Goal: Task Accomplishment & Management: Complete application form

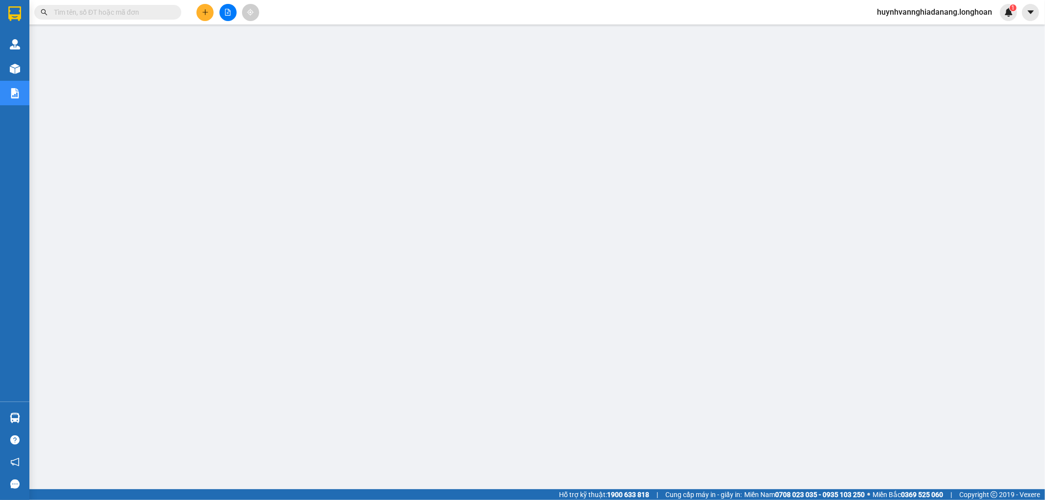
click at [122, 12] on input "text" at bounding box center [112, 12] width 116 height 11
paste input "0389880170"
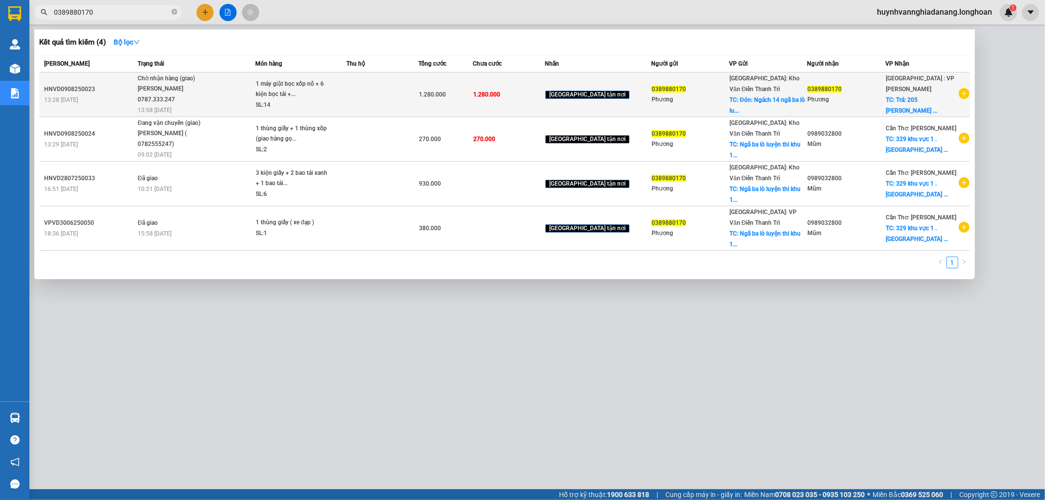
type input "0389880170"
click at [367, 100] on td at bounding box center [382, 94] width 72 height 45
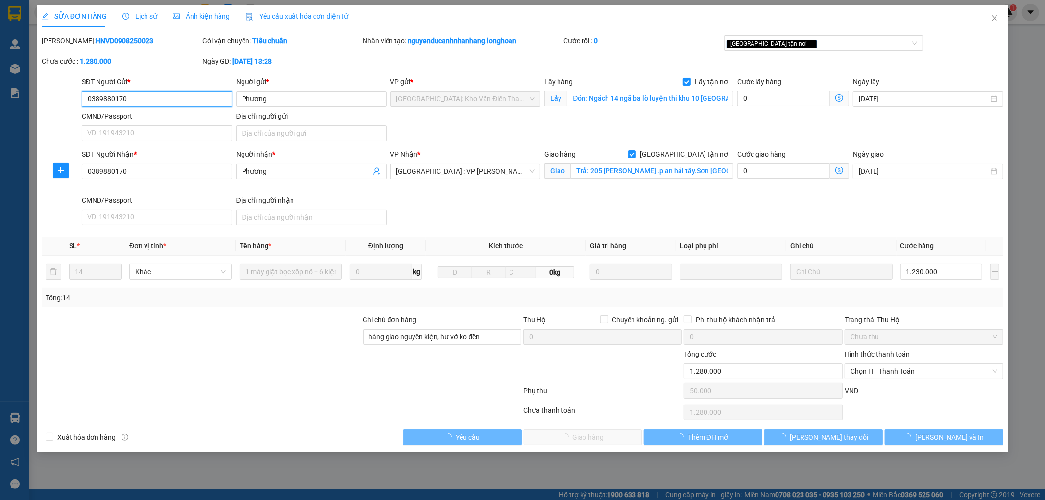
type input "0389880170"
type input "Phương"
checkbox input "true"
type input "Đón: Ngách 14 ngã ba lò luyện thi khu 10 đại phúc TP Bắc Ninh"
type input "0389880170"
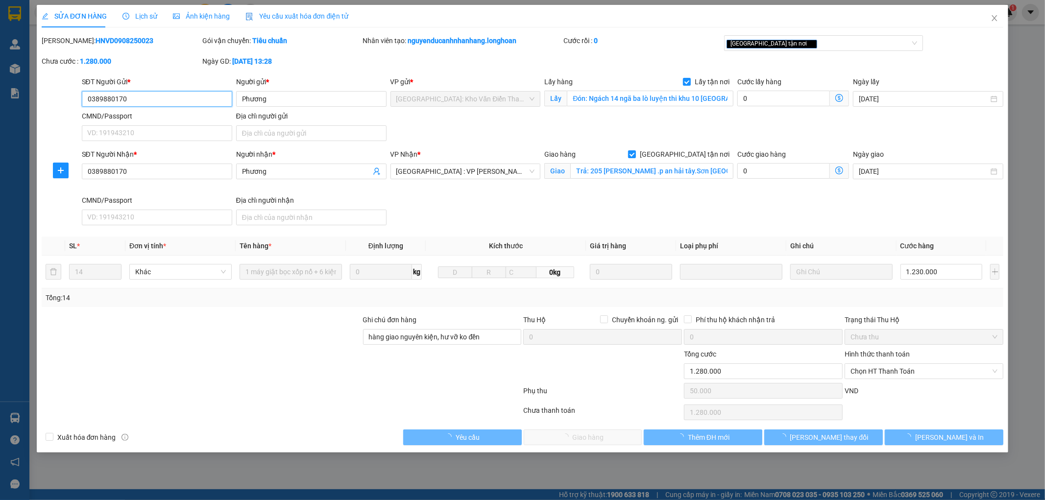
type input "Phương"
checkbox input "true"
type input "Trả: 205 nguyễn Văn thoại .p an hải tây.Sơn Trà Đà Nẵng"
type input "hàng giao nguyên kiện, hư vỡ ko đền"
type input "1.280.000"
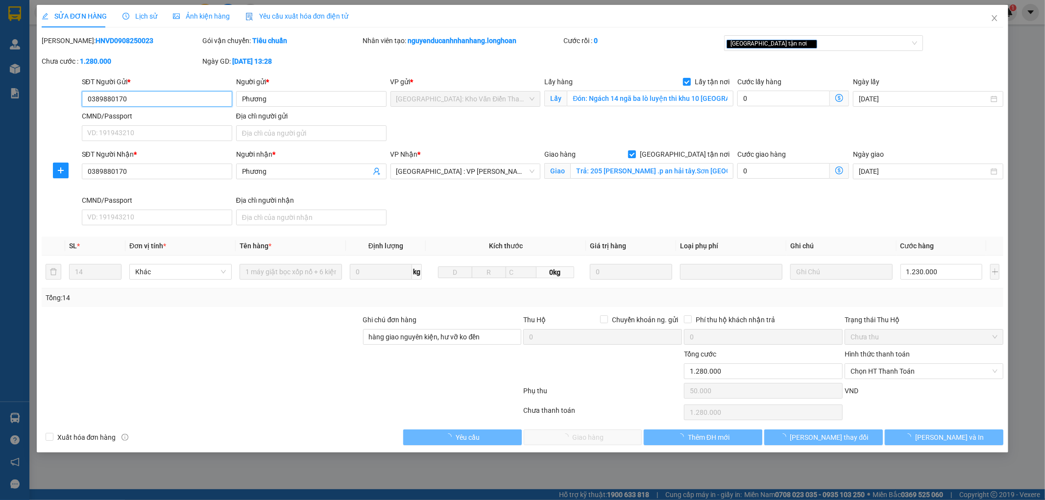
type input "50.000"
type input "1.280.000"
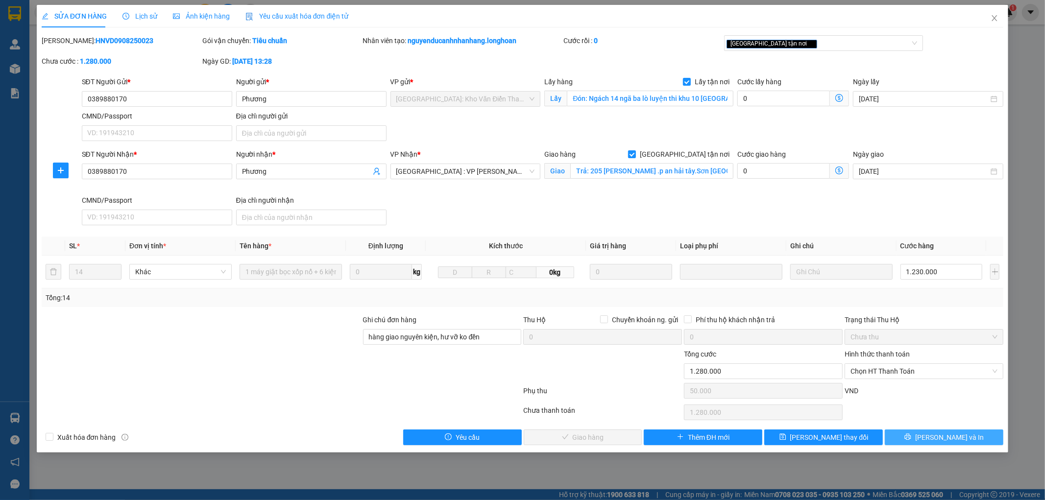
click at [911, 434] on icon "printer" at bounding box center [907, 437] width 7 height 7
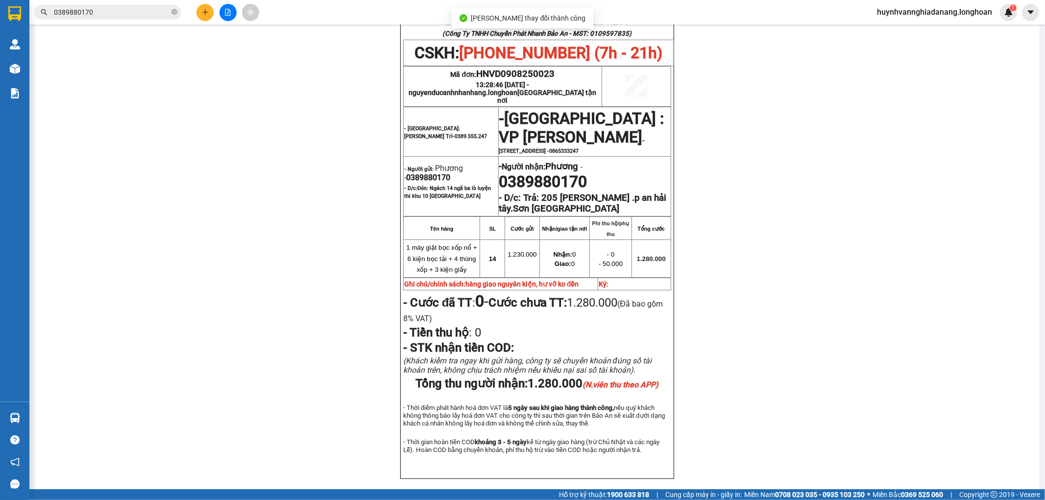
scroll to position [109, 0]
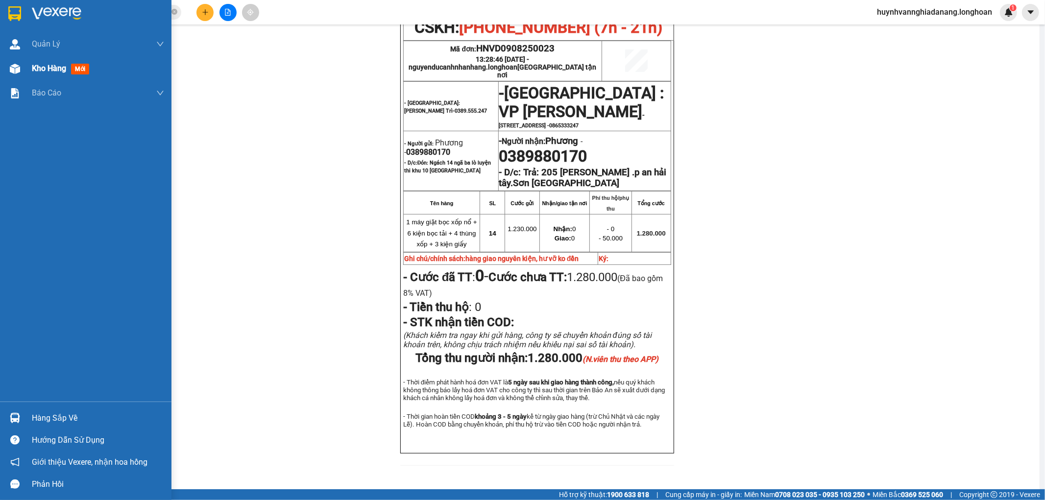
click at [52, 74] on div "Kho hàng mới" at bounding box center [98, 68] width 132 height 24
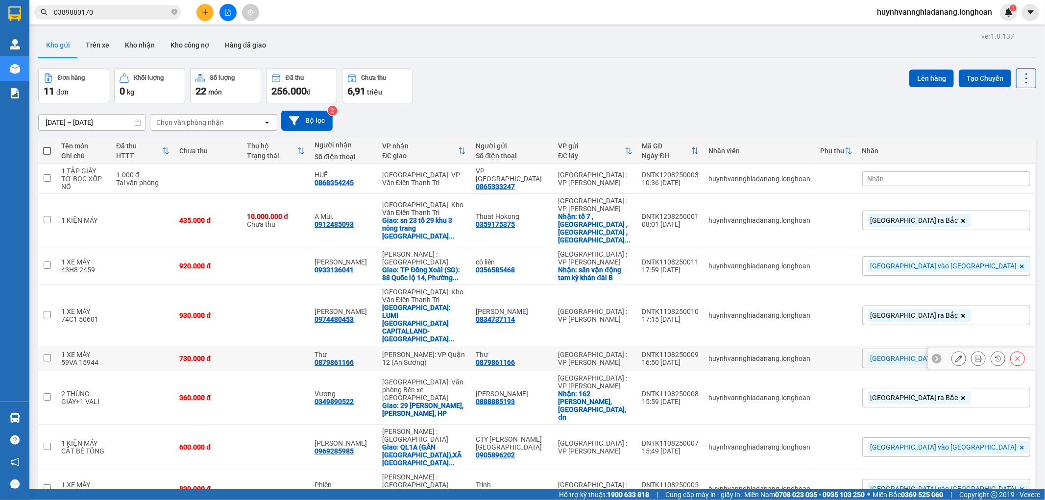
click at [975, 355] on icon at bounding box center [978, 358] width 7 height 7
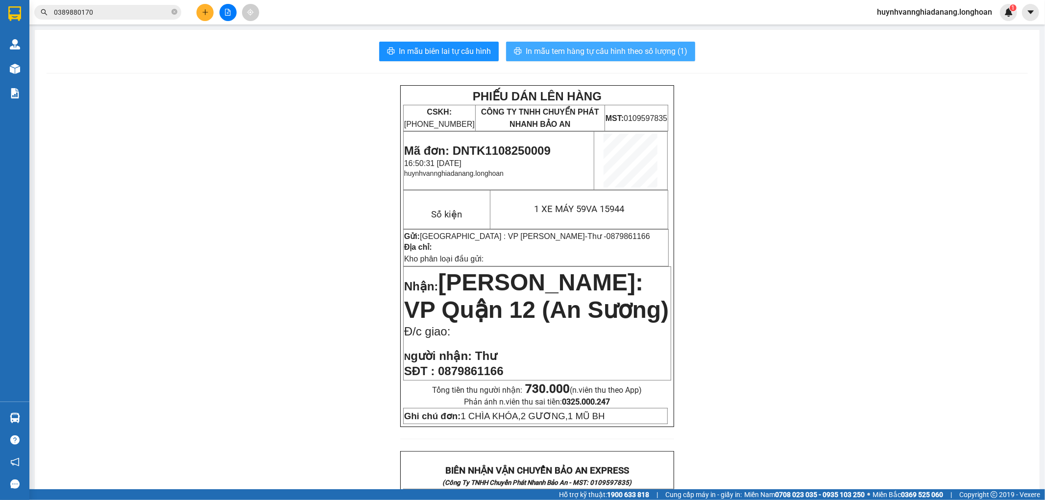
click at [625, 55] on span "In mẫu tem hàng tự cấu hình theo số lượng (1)" at bounding box center [607, 51] width 162 height 12
click at [139, 15] on input "0389880170" at bounding box center [112, 12] width 116 height 11
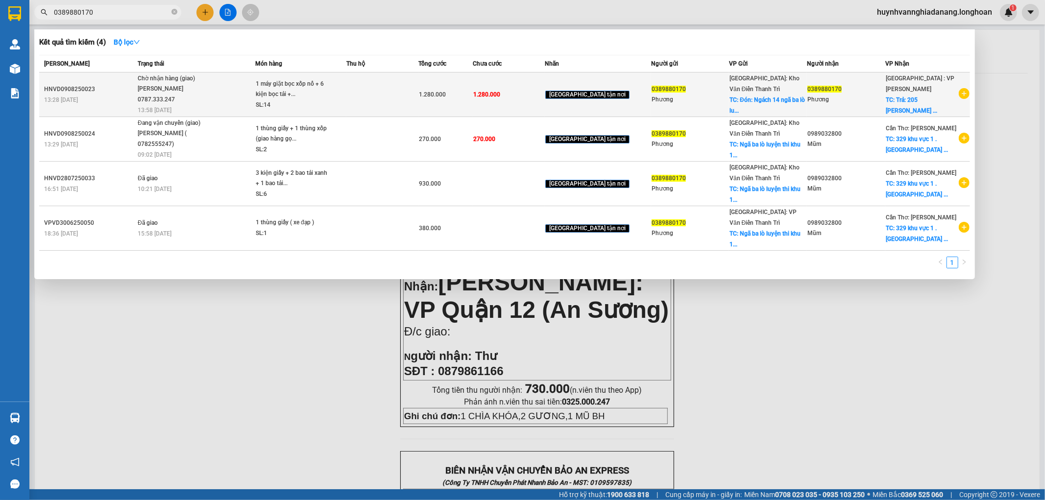
click at [346, 98] on span "1 máy giặt bọc xốp nổ + 6 kiện bọc tải +... SL: 14" at bounding box center [301, 95] width 90 height 32
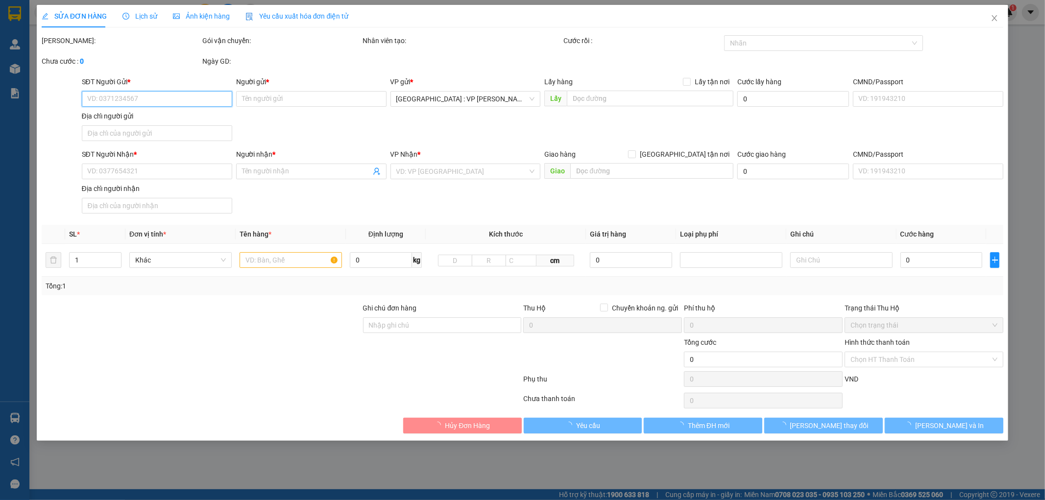
type input "0389880170"
type input "Phương"
checkbox input "true"
type input "Đón: Ngách 14 ngã ba lò luyện thi khu 10 đại phúc TP Bắc Ninh"
type input "0389880170"
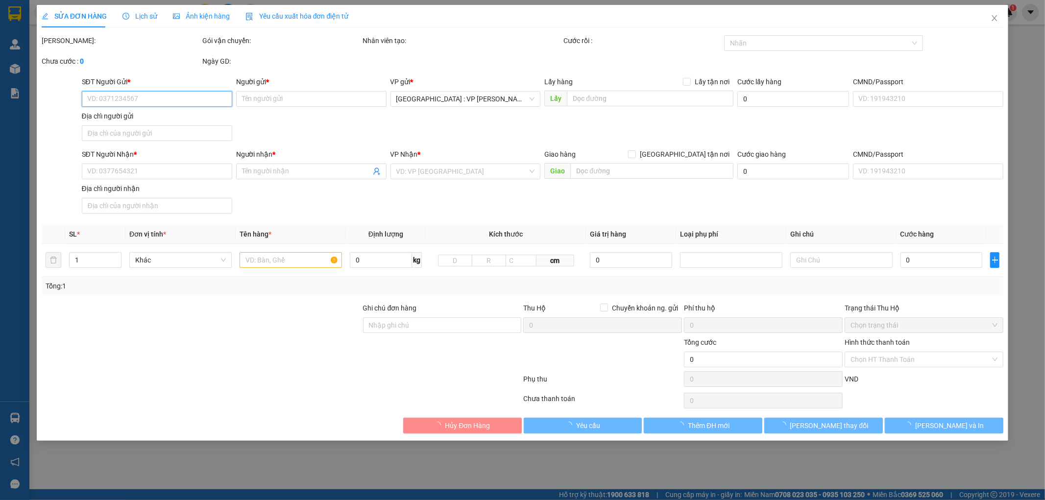
type input "Phương"
checkbox input "true"
type input "Trả: 205 nguyễn Văn thoại .p an hải tây.Sơn Trà Đà Nẵng"
type input "hàng giao nguyên kiện, hư vỡ ko đền"
type input "1.280.000"
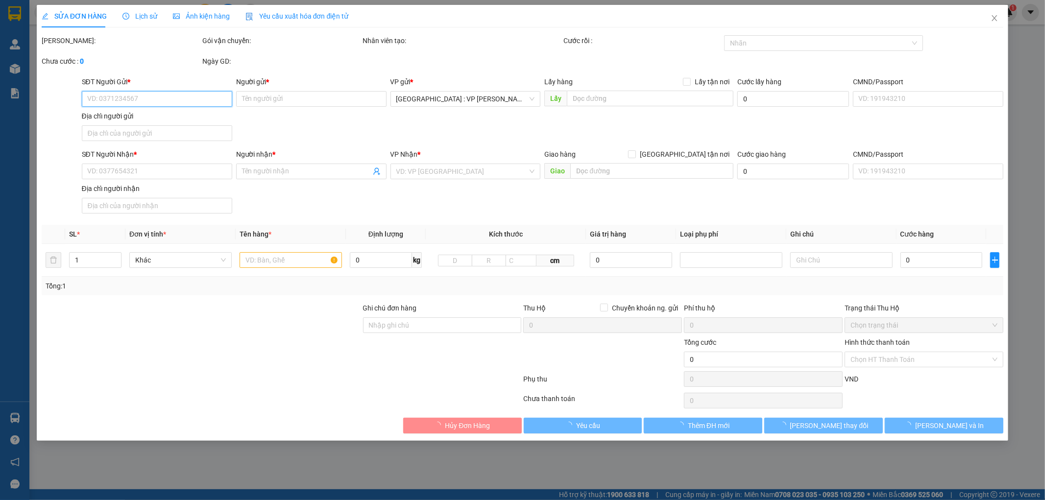
type input "50.000"
type input "1.280.000"
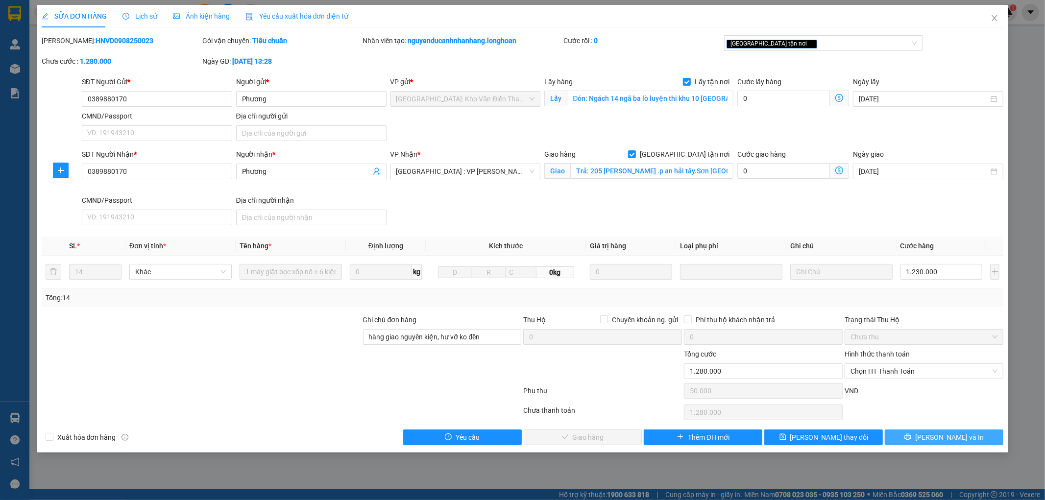
click at [951, 440] on span "[PERSON_NAME] và In" at bounding box center [949, 437] width 69 height 11
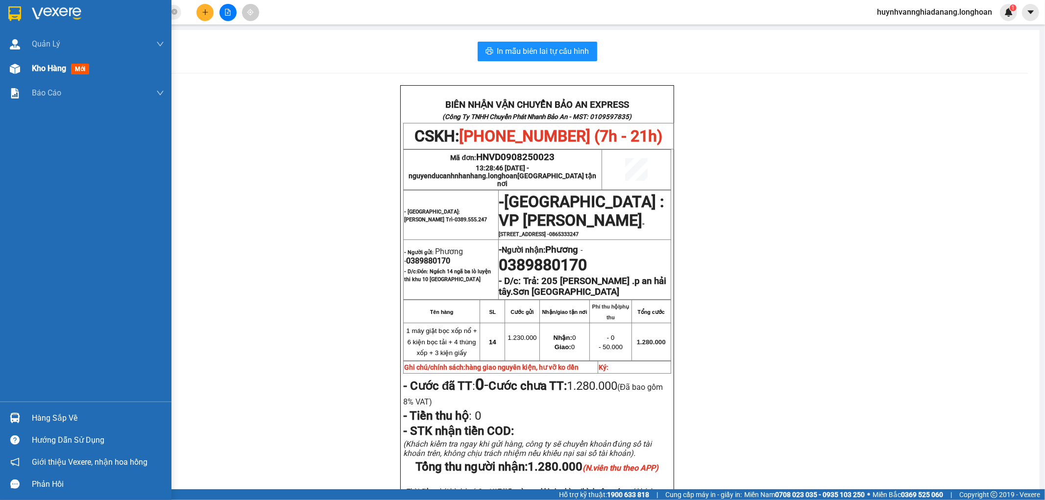
click at [33, 66] on span "Kho hàng" at bounding box center [49, 68] width 34 height 9
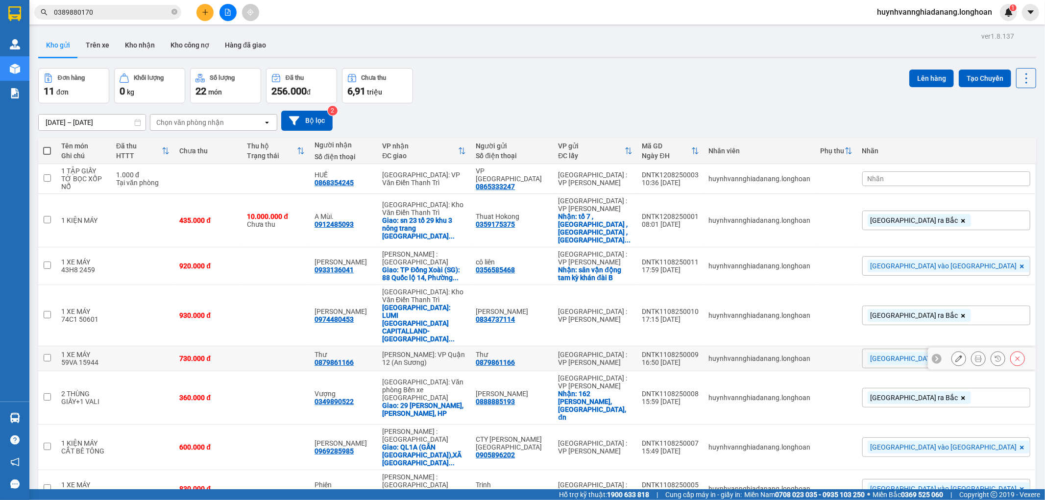
click at [974, 350] on button at bounding box center [978, 358] width 14 height 17
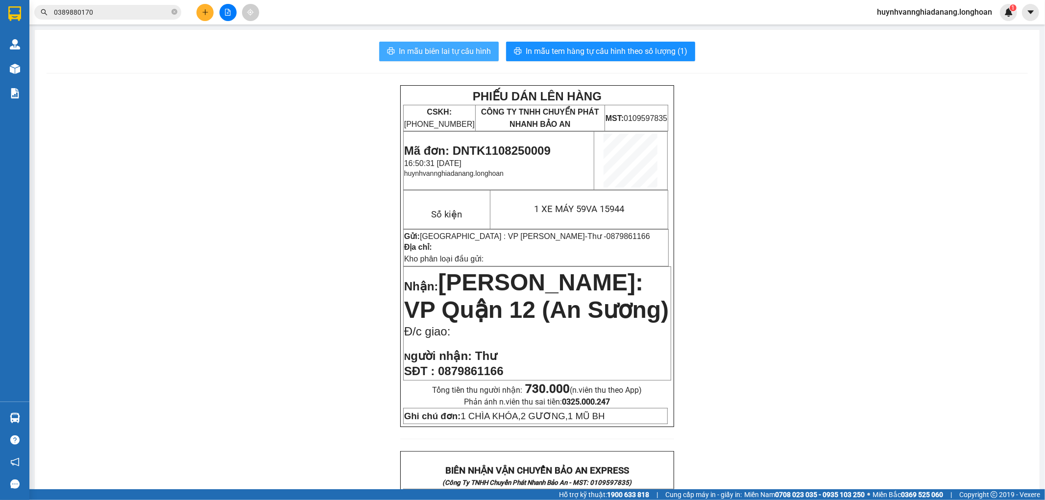
click at [462, 47] on span "In mẫu biên lai tự cấu hình" at bounding box center [445, 51] width 92 height 12
click at [782, 409] on div "PHIẾU DÁN LÊN HÀNG CSKH: 1900.06.88.33 CÔNG TY TNHH CHUYỂN PHÁT NHANH BẢO AN MS…" at bounding box center [537, 506] width 981 height 843
click at [65, 169] on div "PHIẾU DÁN LÊN HÀNG CSKH: 1900.06.88.33 CÔNG TY TNHH CHUYỂN PHÁT NHANH BẢO AN MS…" at bounding box center [537, 506] width 981 height 843
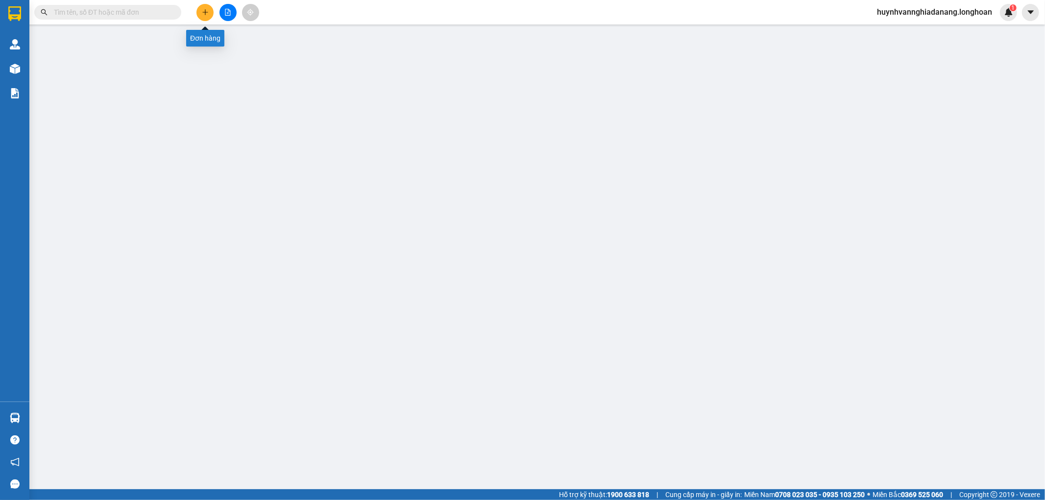
click at [206, 15] on icon "plus" at bounding box center [205, 12] width 7 height 7
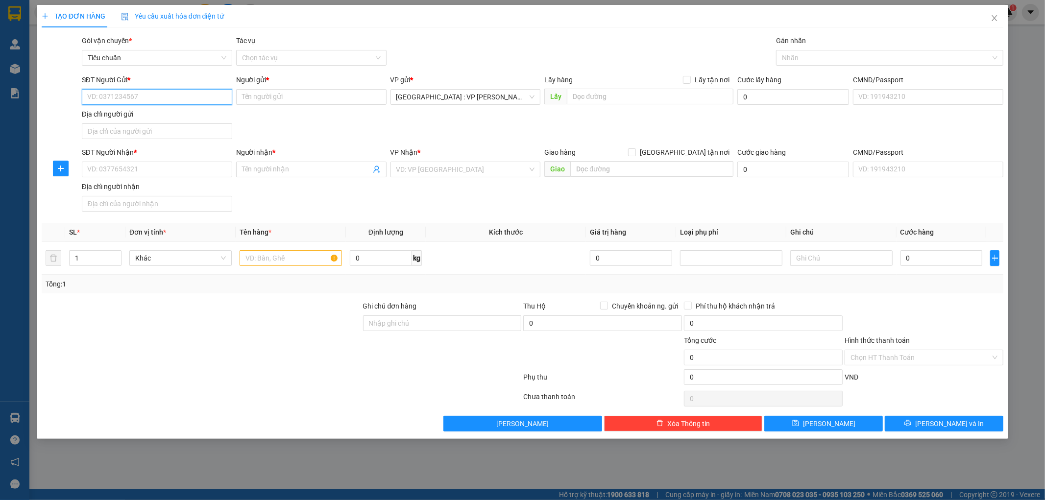
click at [114, 100] on input "SĐT Người Gửi *" at bounding box center [157, 97] width 150 height 16
type input "0934790918"
click at [265, 100] on input "Người gửi *" at bounding box center [311, 97] width 150 height 16
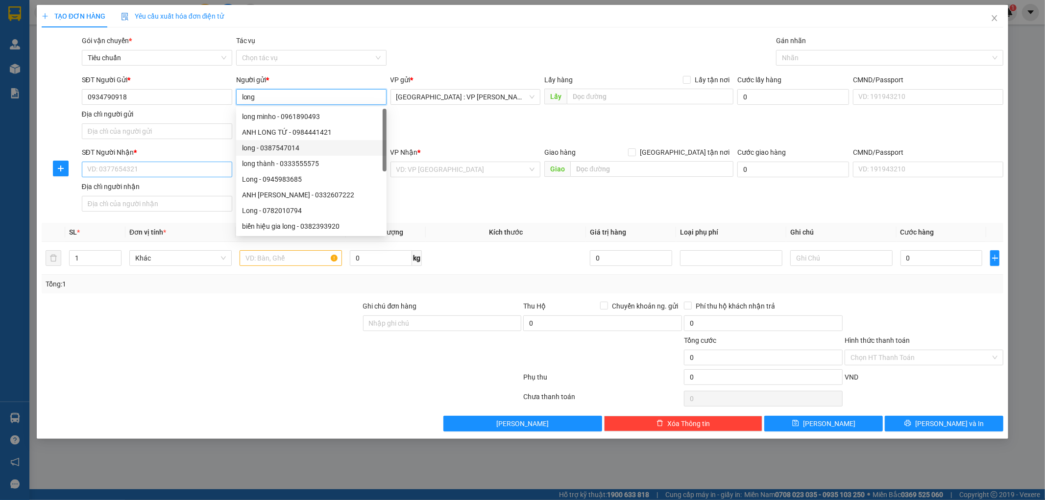
type input "long"
click at [175, 170] on input "SĐT Người Nhận *" at bounding box center [157, 170] width 150 height 16
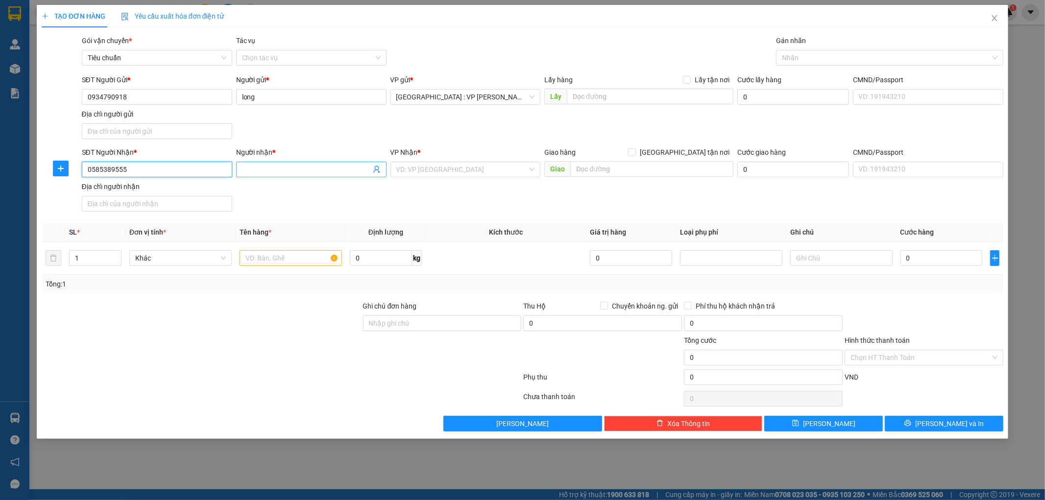
type input "0585389555"
click at [271, 172] on input "Người nhận *" at bounding box center [306, 169] width 129 height 11
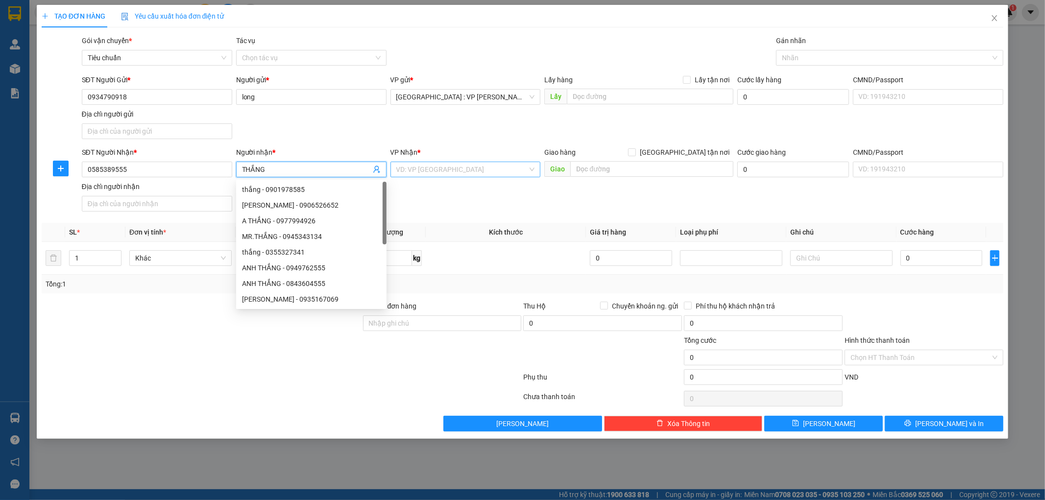
type input "THẮNG"
click at [480, 163] on input "search" at bounding box center [462, 169] width 132 height 15
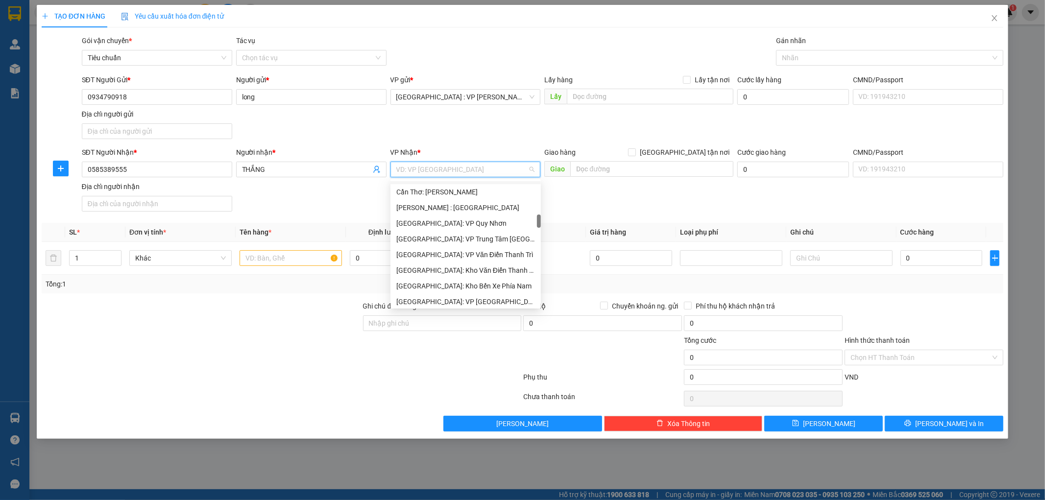
scroll to position [381, 0]
click at [471, 217] on div "[GEOGRAPHIC_DATA]: Kho Văn Điển Thanh Trì" at bounding box center [465, 216] width 139 height 11
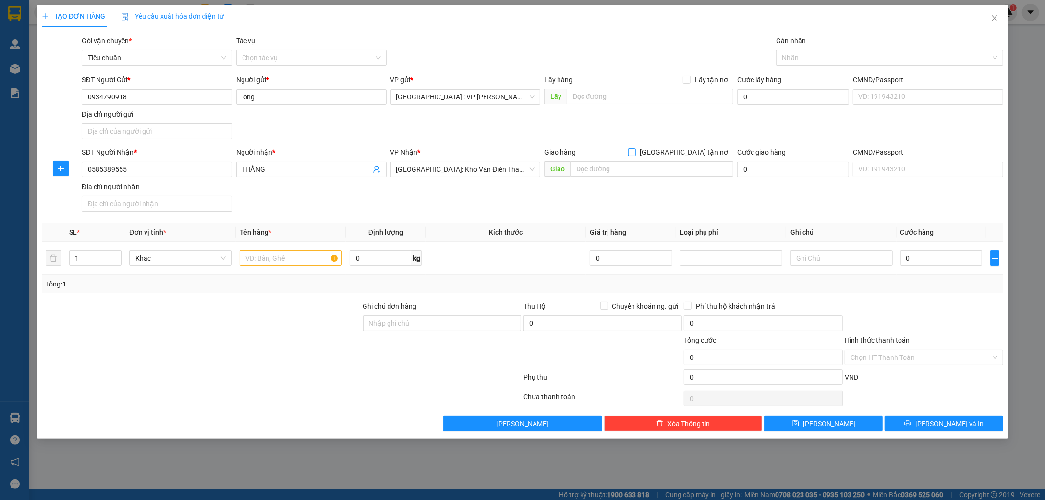
click at [635, 154] on input "[GEOGRAPHIC_DATA] tận nơi" at bounding box center [631, 151] width 7 height 7
checkbox input "true"
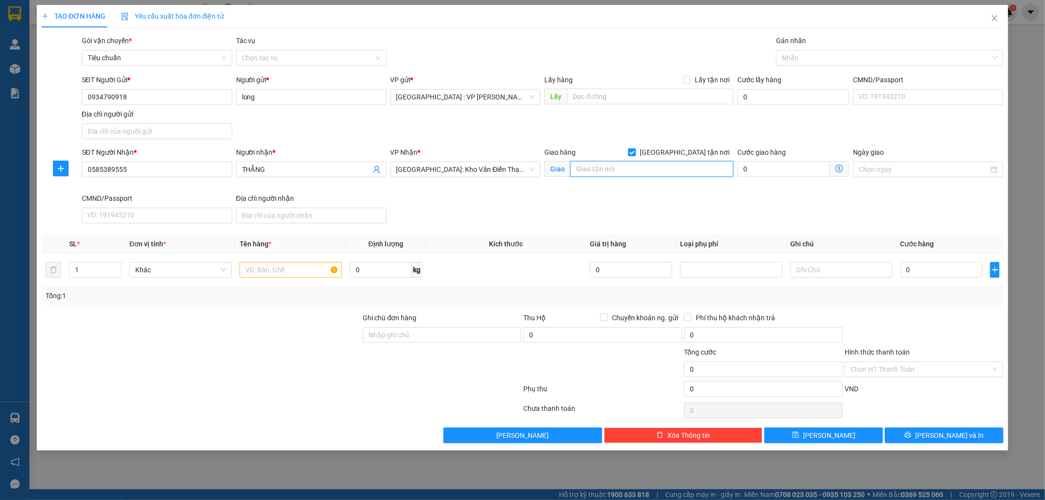
click at [663, 165] on input "text" at bounding box center [651, 169] width 163 height 16
click at [626, 169] on input "text" at bounding box center [651, 169] width 163 height 16
paste input "[GEOGRAPHIC_DATA] (TVLT): Giao tại [GEOGRAPHIC_DATA] hoặc bến xe trung tâm [GEO…"
click at [647, 170] on input "[GEOGRAPHIC_DATA] (TVLT): Giao tại [GEOGRAPHIC_DATA] hoặc bến xe trung tâm [GEO…" at bounding box center [651, 169] width 163 height 16
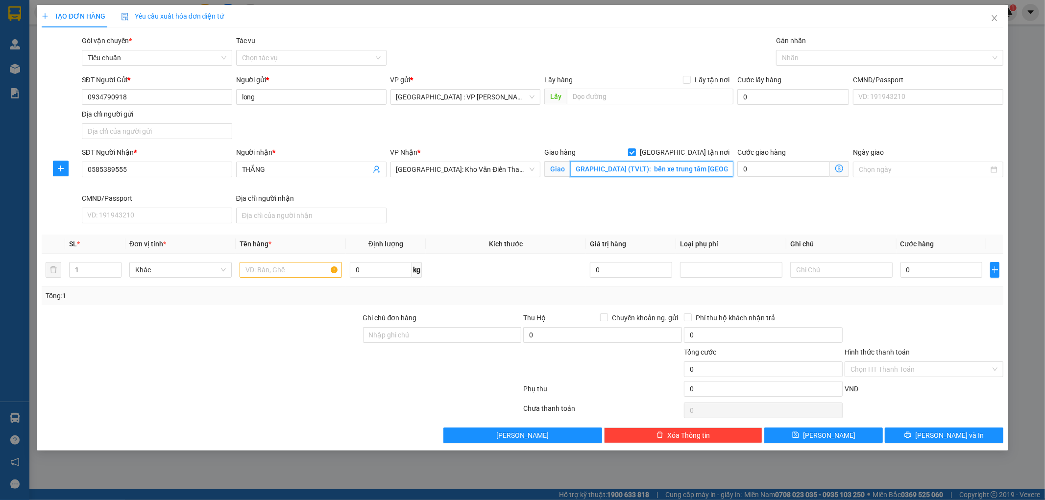
scroll to position [0, 11]
type input "[GEOGRAPHIC_DATA] (TVLT): bến xe trung tâm [GEOGRAPHIC_DATA]"
click at [281, 270] on input "text" at bounding box center [291, 270] width 102 height 16
click at [278, 272] on input "1 XE MÁY 03570" at bounding box center [291, 270] width 102 height 16
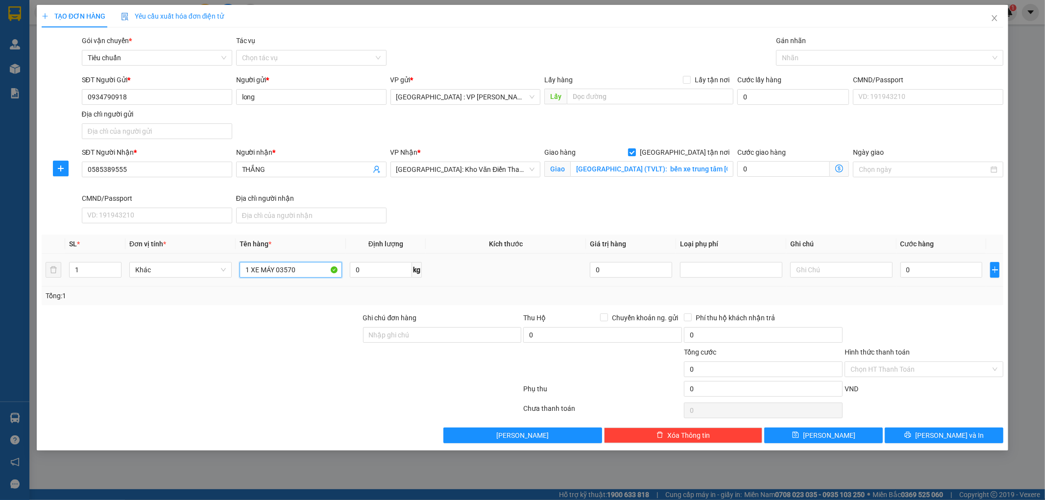
click at [275, 271] on input "1 XE MÁY 03570" at bounding box center [291, 270] width 102 height 16
type input "1 XE MÁY 03570"
click at [926, 272] on input "0" at bounding box center [941, 270] width 82 height 16
type input "1"
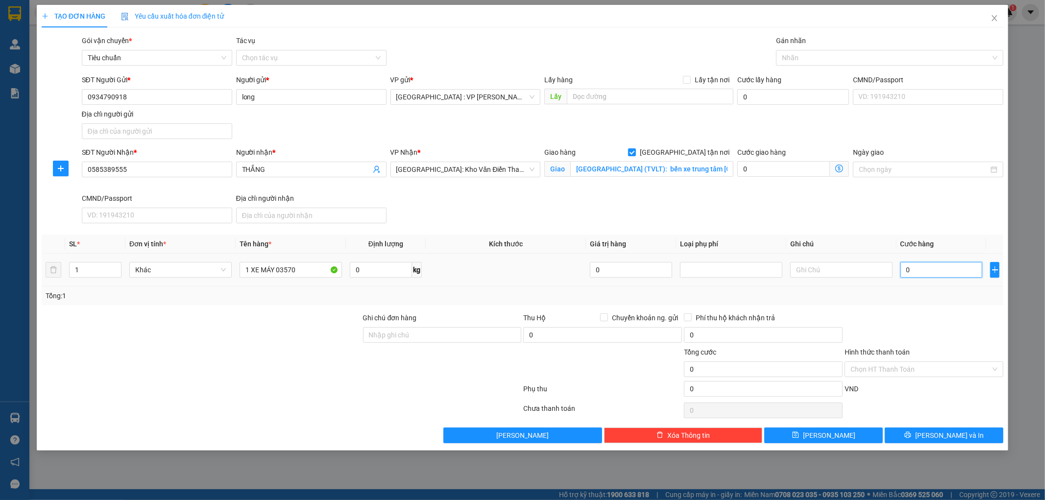
type input "1"
type input "10"
type input "102"
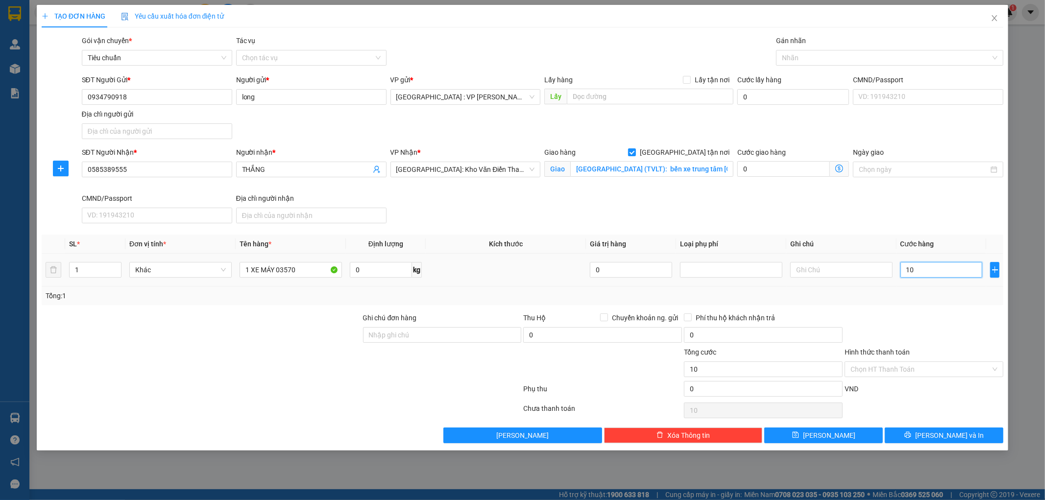
type input "102"
type input "1.020"
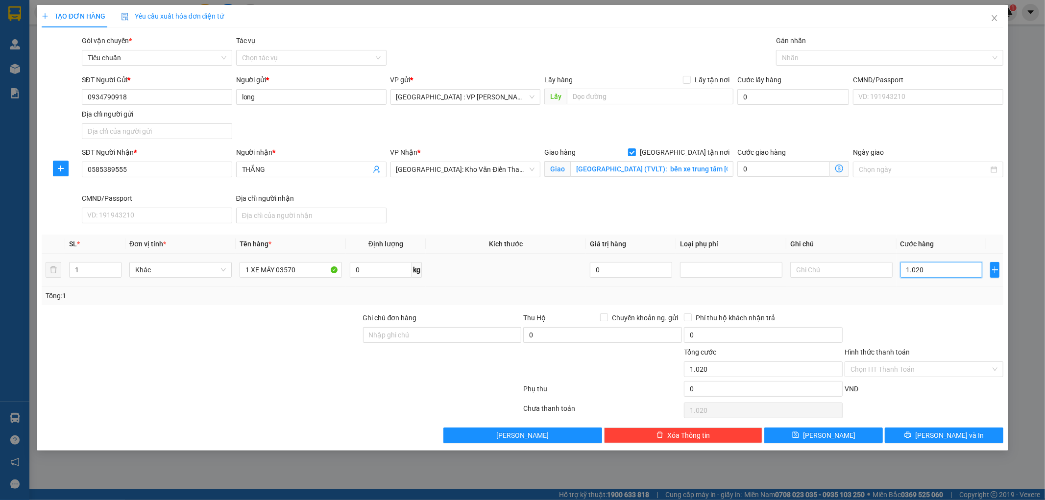
type input "10.200"
type input "102.000"
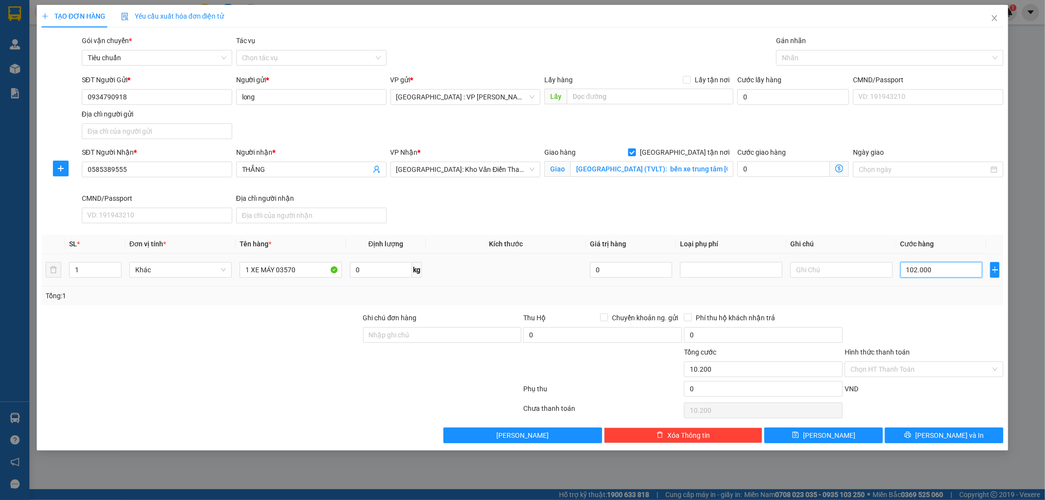
type input "102.000"
type input "1.020.000"
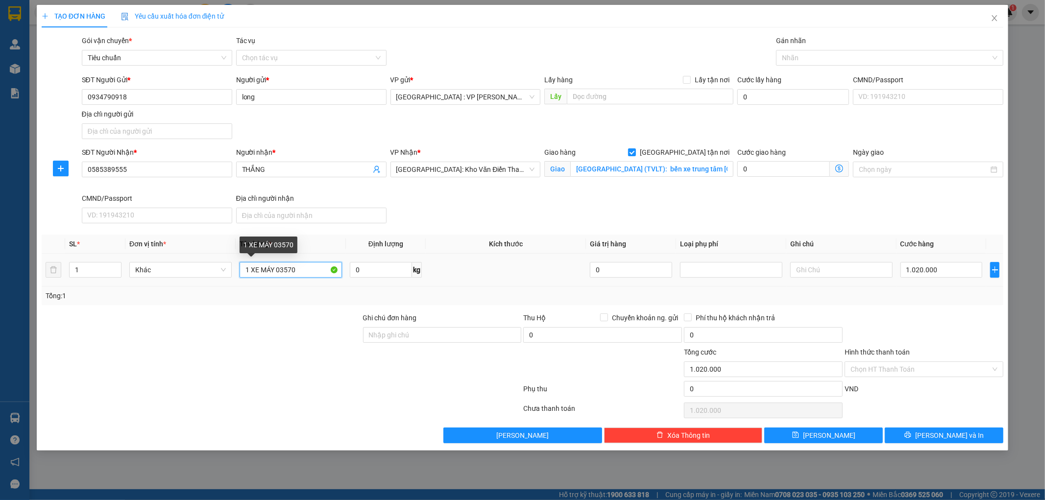
click at [275, 270] on input "1 XE MÁY 03570" at bounding box center [291, 270] width 102 height 16
type input "1 XE MÁY 92U1 03570"
click at [458, 340] on input "Ghi chú đơn hàng" at bounding box center [442, 335] width 159 height 16
type input "1 CHÌA KHÓA,1 GƯƠNG"
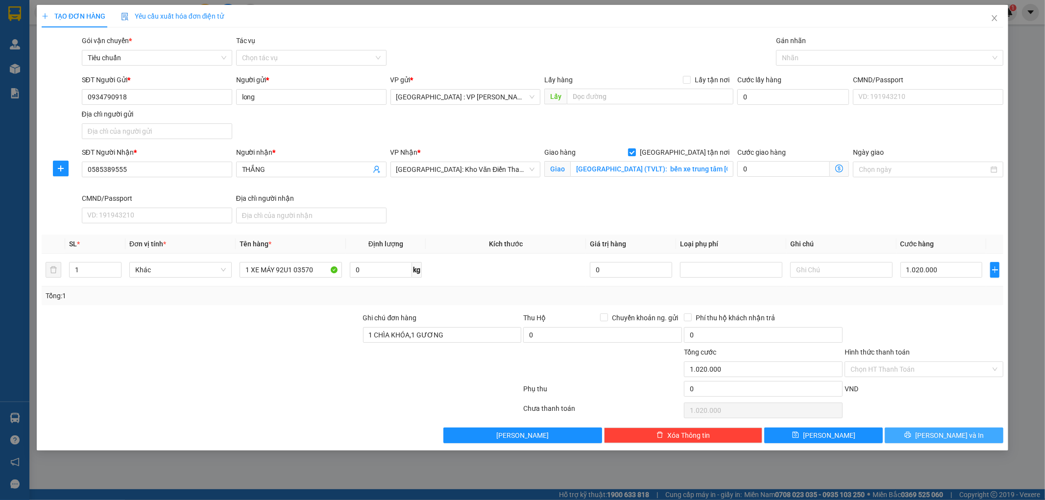
click at [924, 436] on button "[PERSON_NAME] và In" at bounding box center [944, 436] width 119 height 16
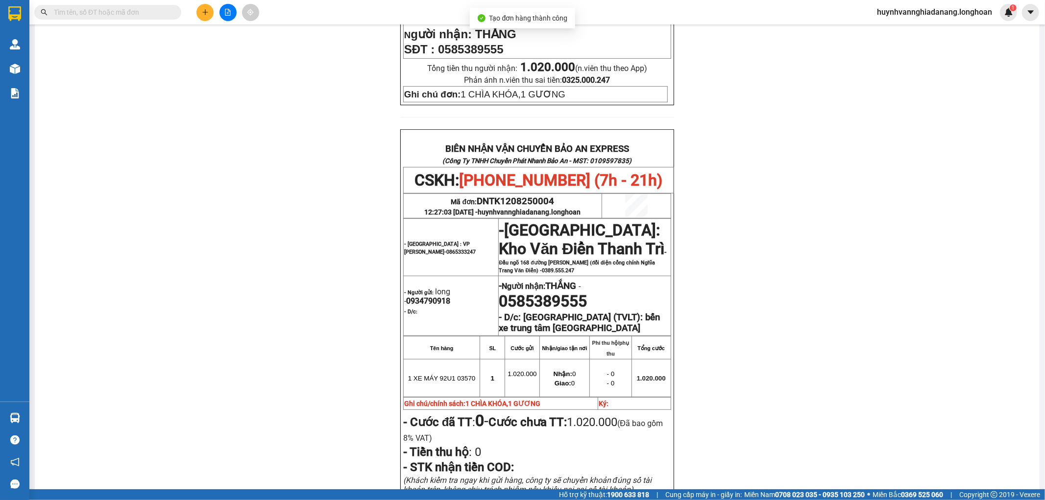
scroll to position [435, 0]
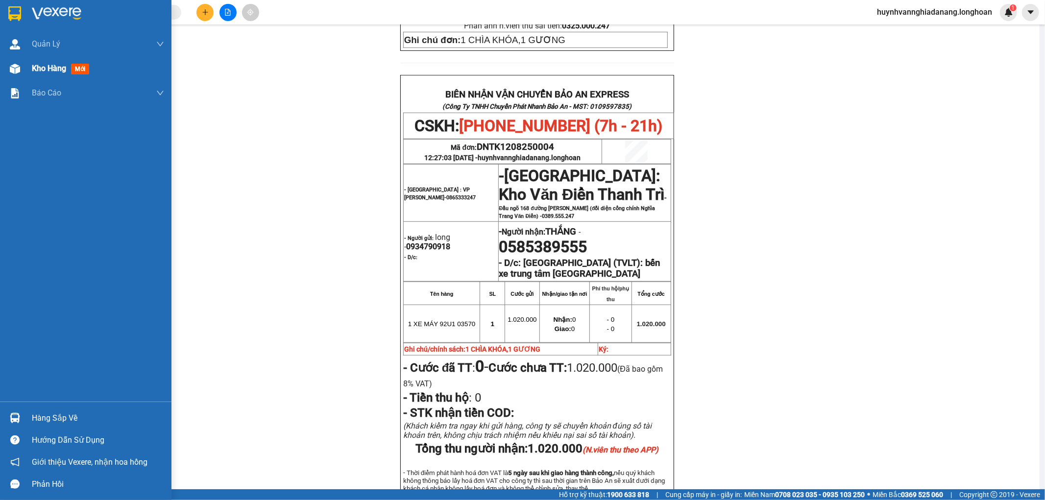
click at [49, 72] on span "Kho hàng" at bounding box center [49, 68] width 34 height 9
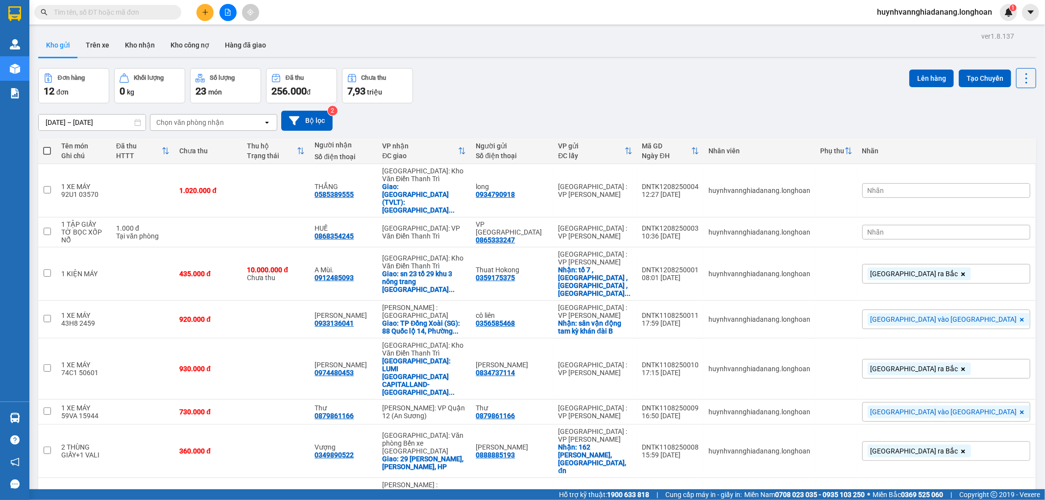
click at [977, 225] on div "Nhãn" at bounding box center [946, 232] width 168 height 15
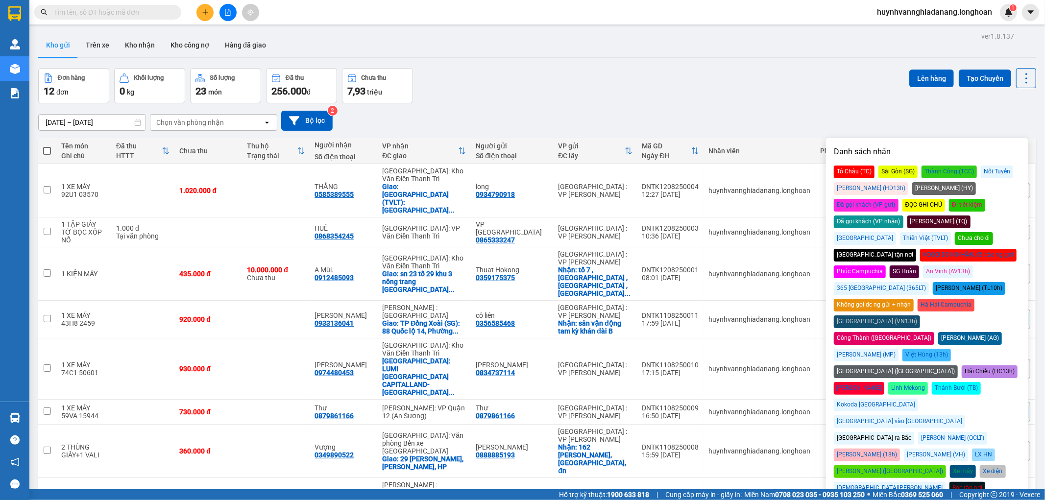
click at [864, 432] on div "[GEOGRAPHIC_DATA] ra Bắc" at bounding box center [874, 438] width 80 height 13
click at [804, 103] on div "Đơn hàng 12 đơn Khối lượng 0 kg Số lượng 23 món Đã thu 256.000 đ Chưa thu 7,93 …" at bounding box center [537, 85] width 998 height 35
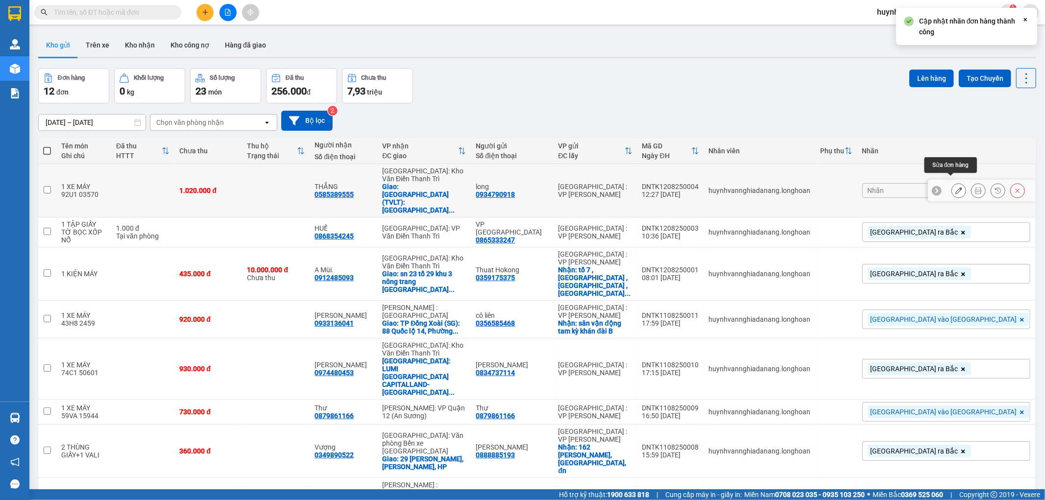
click at [952, 183] on button at bounding box center [959, 190] width 14 height 17
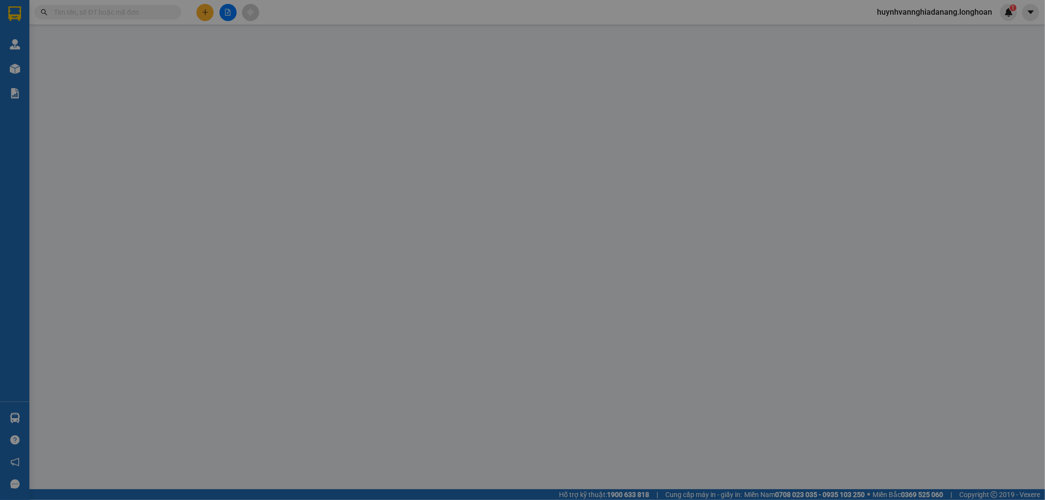
type input "0934790918"
type input "long"
type input "0585389555"
type input "THẮNG"
checkbox input "true"
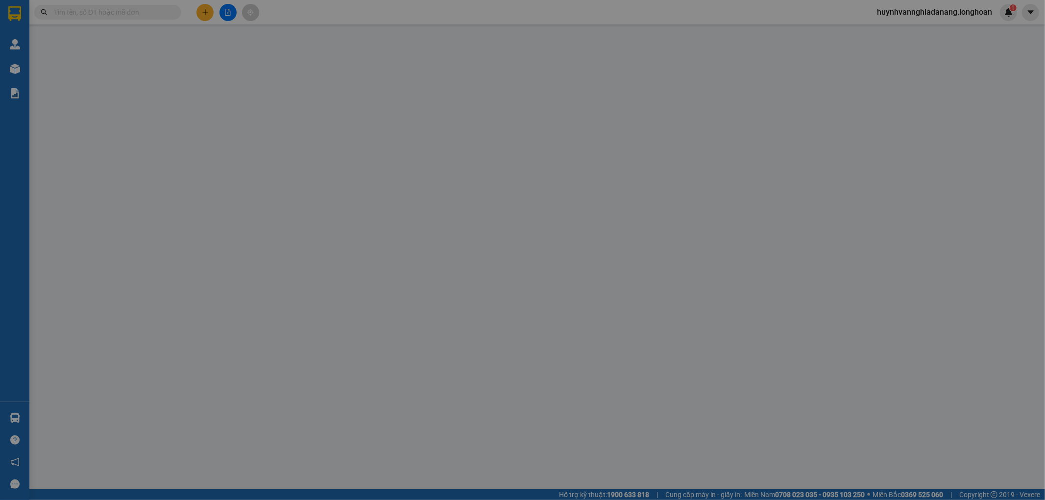
type input "[GEOGRAPHIC_DATA] (TVLT): bến xe trung tâm [GEOGRAPHIC_DATA]"
type input "1 CHÌA KHÓA,1 GƯƠNG"
type input "1.020.000"
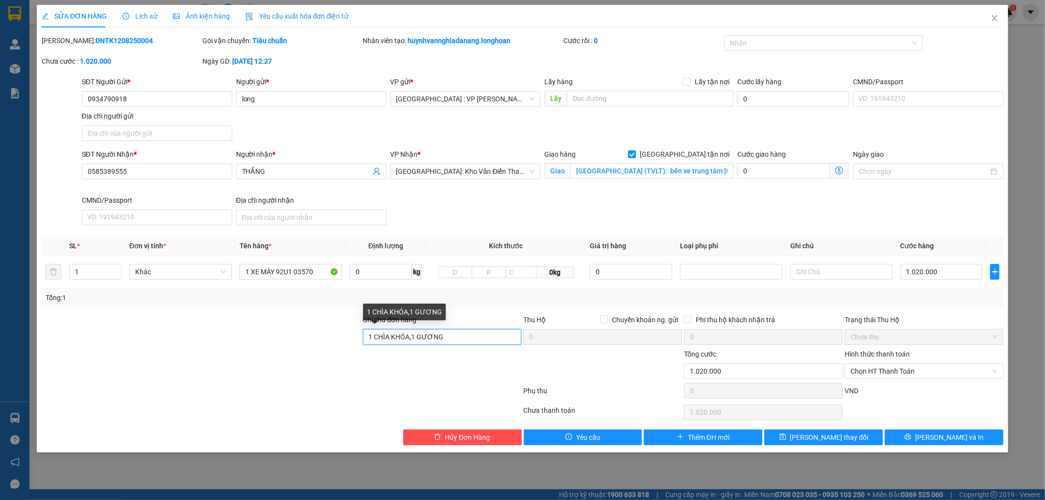
drag, startPoint x: 414, startPoint y: 336, endPoint x: 422, endPoint y: 337, distance: 7.9
click at [415, 337] on input "1 CHÌA KHÓA,1 GƯƠNG" at bounding box center [442, 337] width 159 height 16
type input "1 CHÌA KHÓA,0 GƯƠNG"
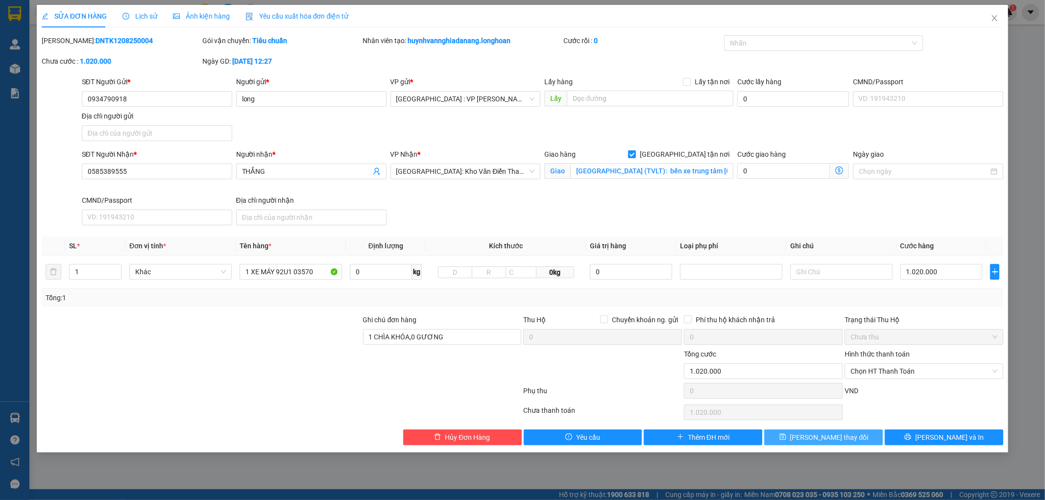
click at [834, 434] on span "[PERSON_NAME] thay đổi" at bounding box center [829, 437] width 78 height 11
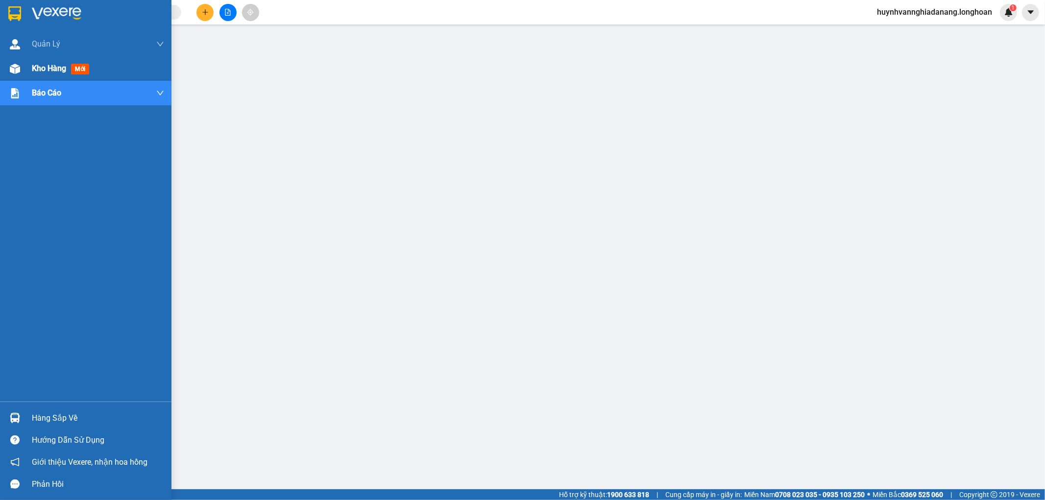
click at [33, 67] on span "Kho hàng" at bounding box center [49, 68] width 34 height 9
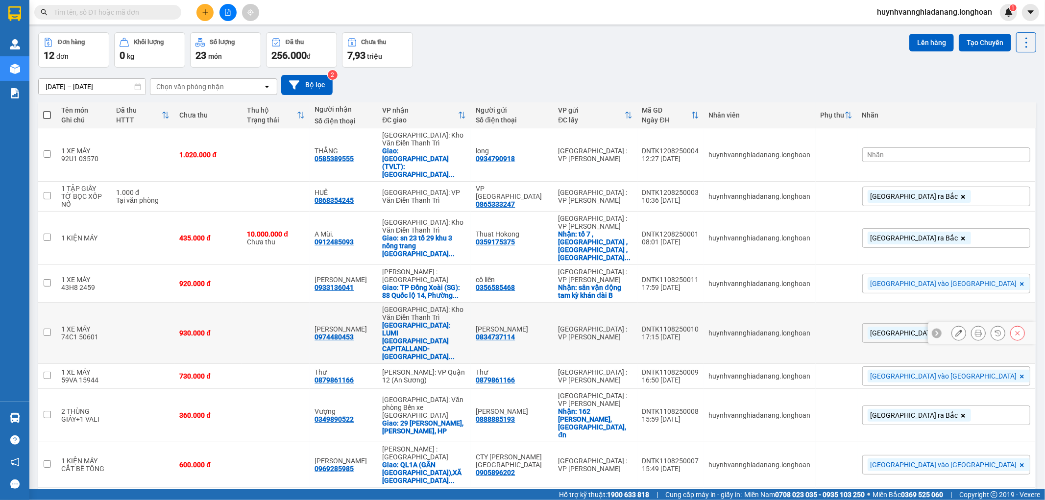
scroll to position [54, 0]
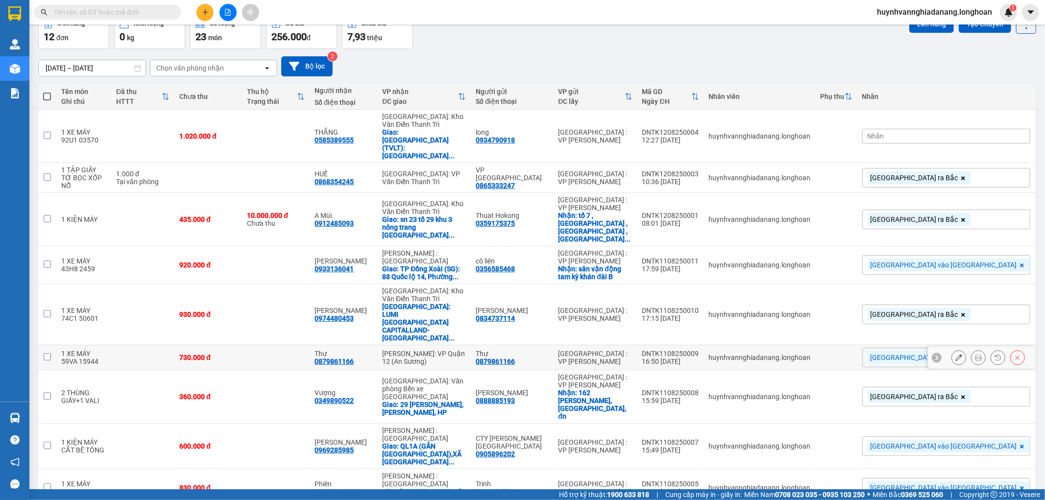
click at [975, 354] on icon at bounding box center [978, 357] width 7 height 7
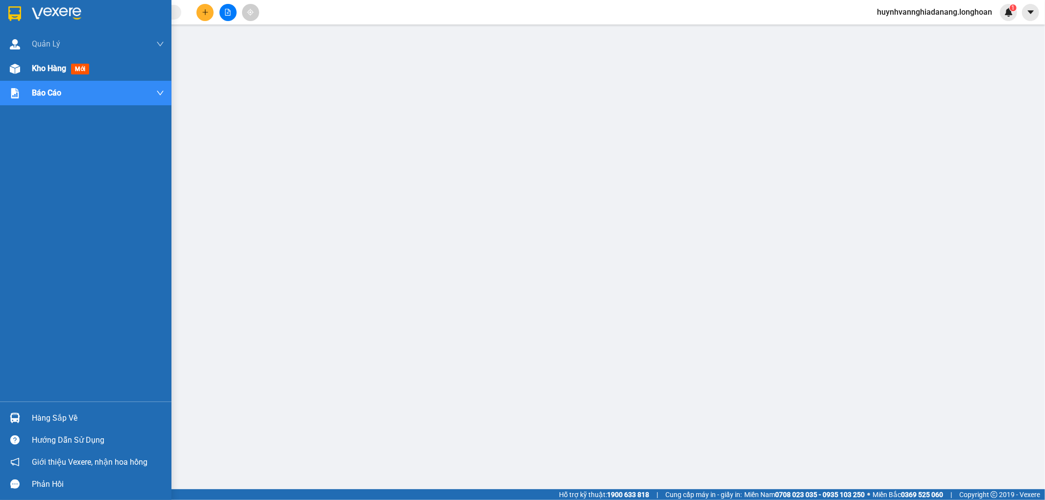
click at [40, 67] on span "Kho hàng" at bounding box center [49, 68] width 34 height 9
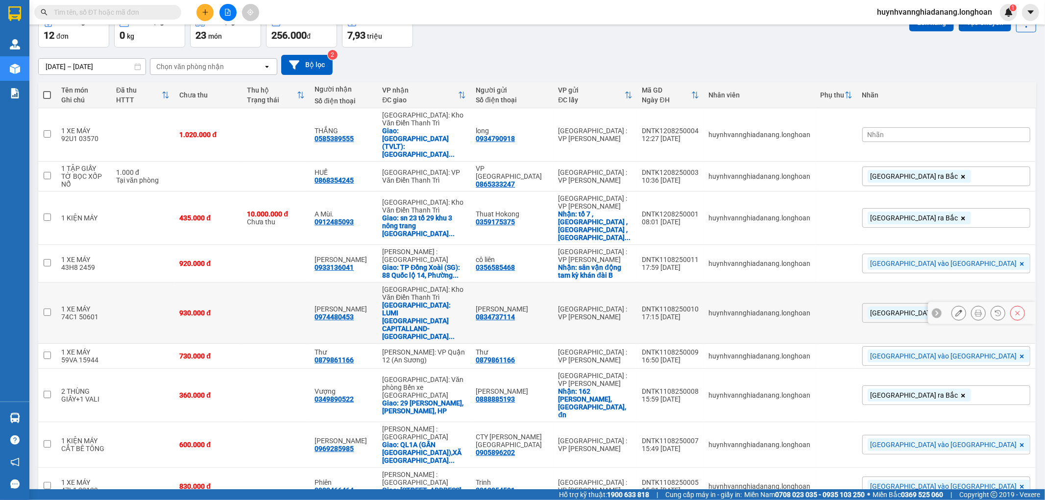
scroll to position [54, 0]
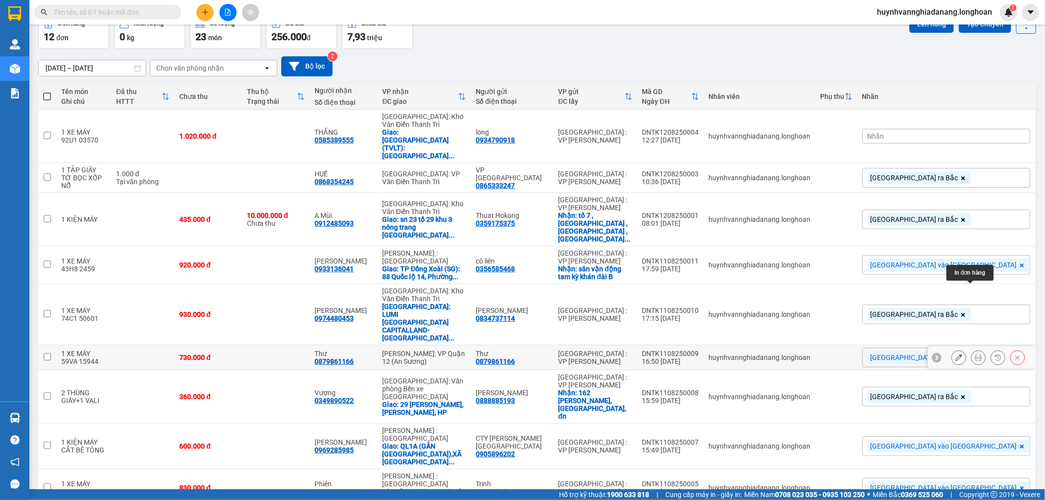
click at [505, 354] on icon at bounding box center [978, 357] width 7 height 7
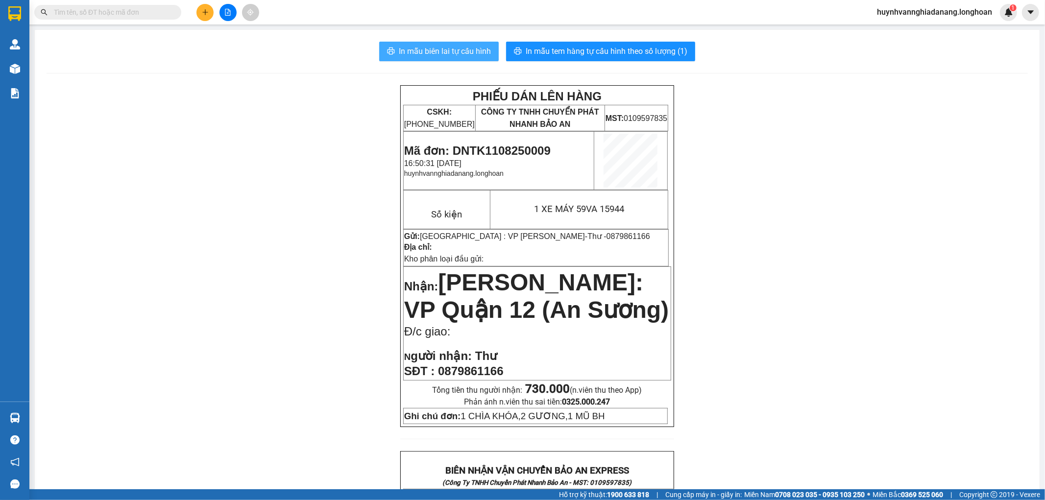
click at [449, 55] on span "In mẫu biên lai tự cấu hình" at bounding box center [445, 51] width 92 height 12
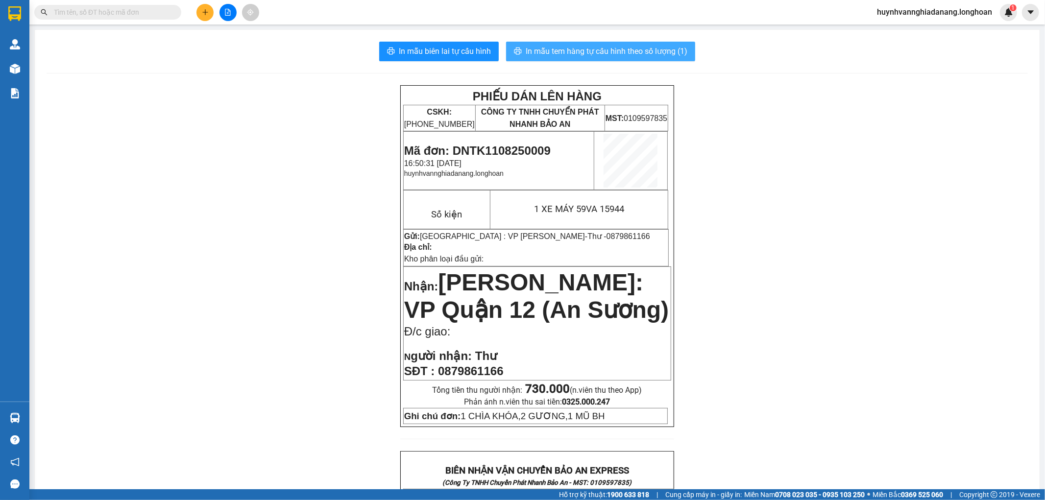
click at [505, 56] on span "In mẫu tem hàng tự cấu hình theo số lượng (1)" at bounding box center [607, 51] width 162 height 12
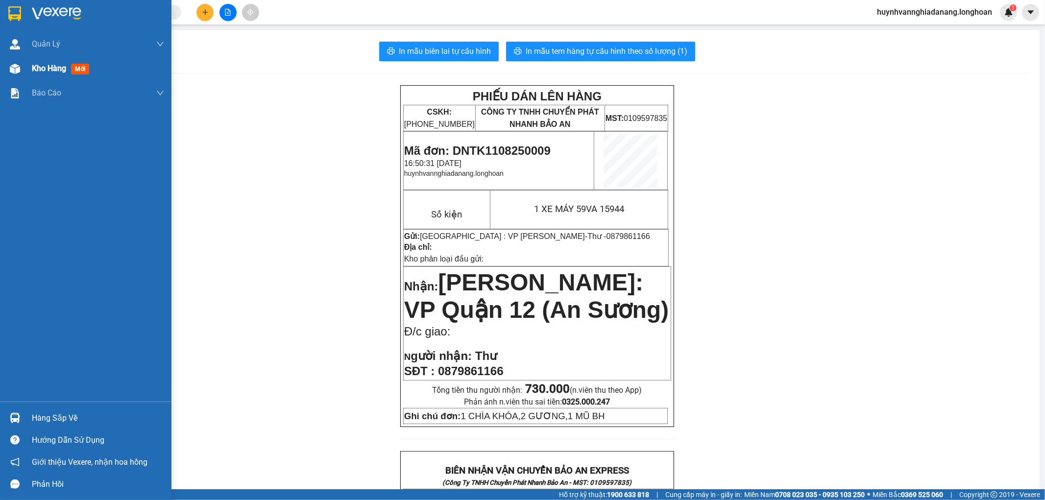
click at [29, 70] on div "Kho hàng mới" at bounding box center [85, 68] width 171 height 24
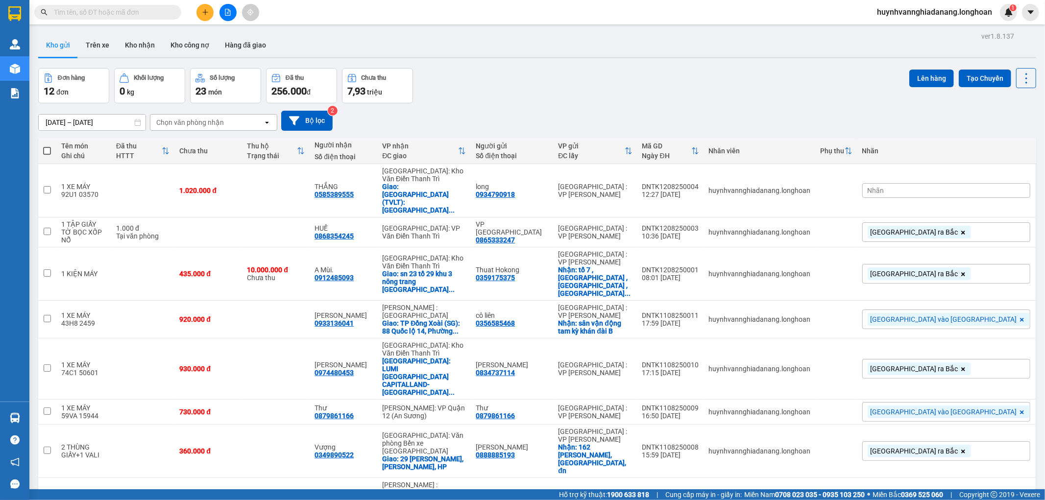
click at [505, 187] on div "Nhãn" at bounding box center [946, 190] width 168 height 15
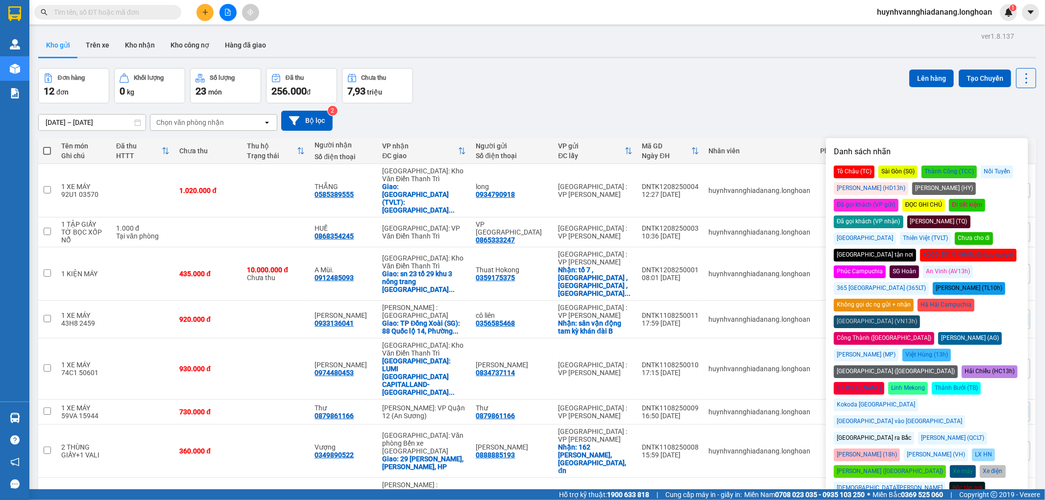
click at [505, 432] on div "[GEOGRAPHIC_DATA] ra Bắc" at bounding box center [874, 438] width 80 height 13
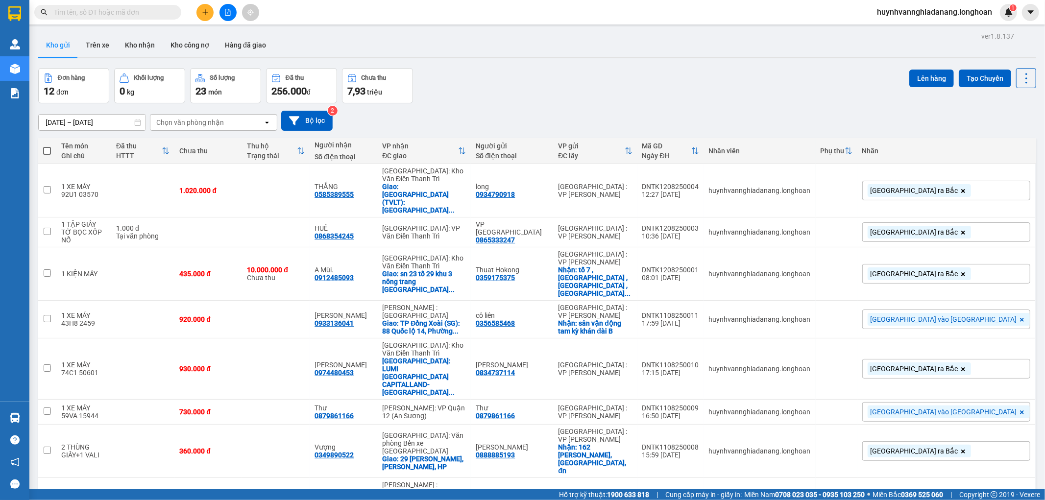
drag, startPoint x: 782, startPoint y: 115, endPoint x: 817, endPoint y: 174, distance: 69.0
click at [505, 114] on div "14/07/2025 – 12/08/2025 Press the down arrow key to interact with the calendar …" at bounding box center [537, 121] width 998 height 20
click at [505, 229] on icon at bounding box center [978, 232] width 7 height 7
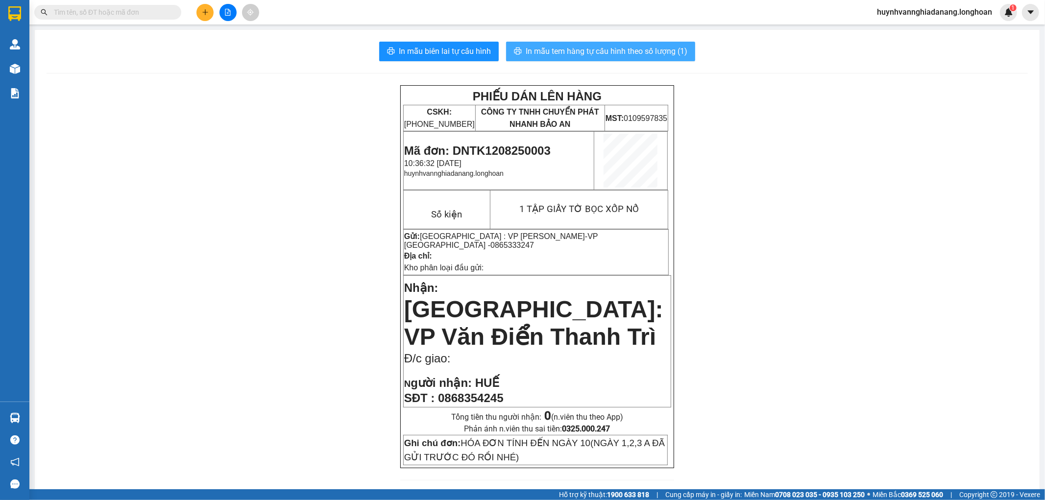
click at [505, 50] on span "In mẫu tem hàng tự cấu hình theo số lượng (1)" at bounding box center [607, 51] width 162 height 12
